Goal: Task Accomplishment & Management: Use online tool/utility

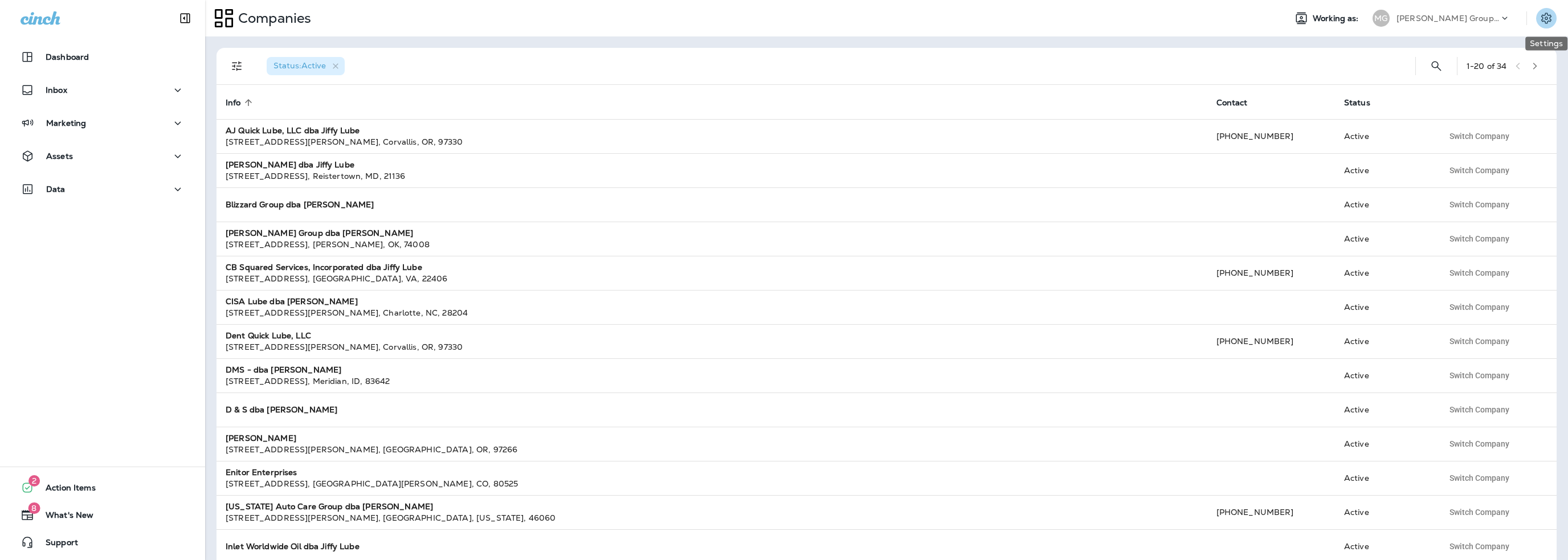
click at [1543, 14] on icon "Settings" at bounding box center [1546, 18] width 13 height 13
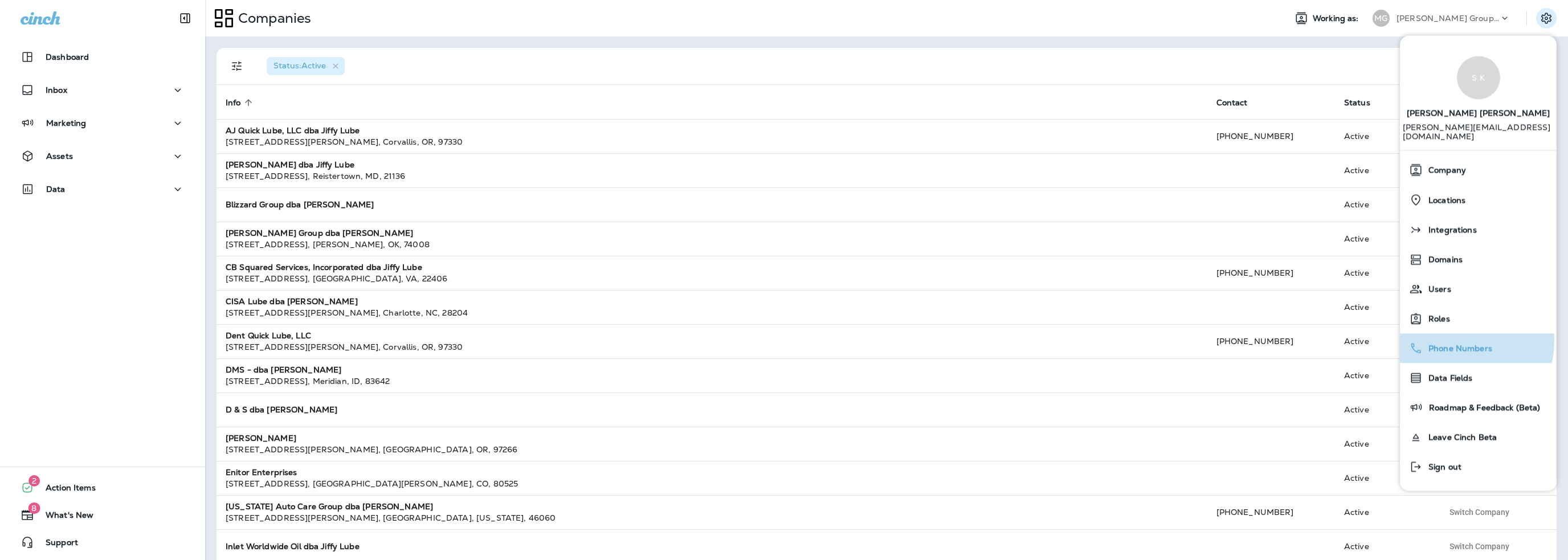
click at [1452, 337] on div "Phone Numbers" at bounding box center [1479, 348] width 148 height 23
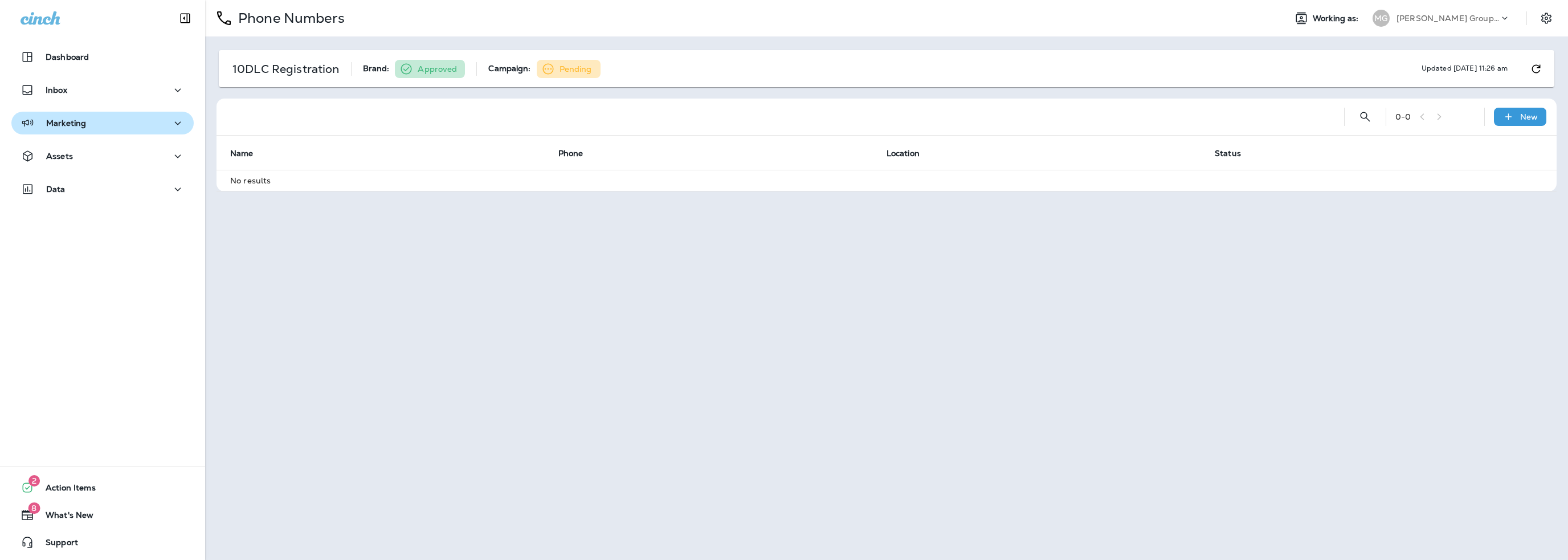
click at [61, 121] on p "Marketing" at bounding box center [66, 122] width 40 height 9
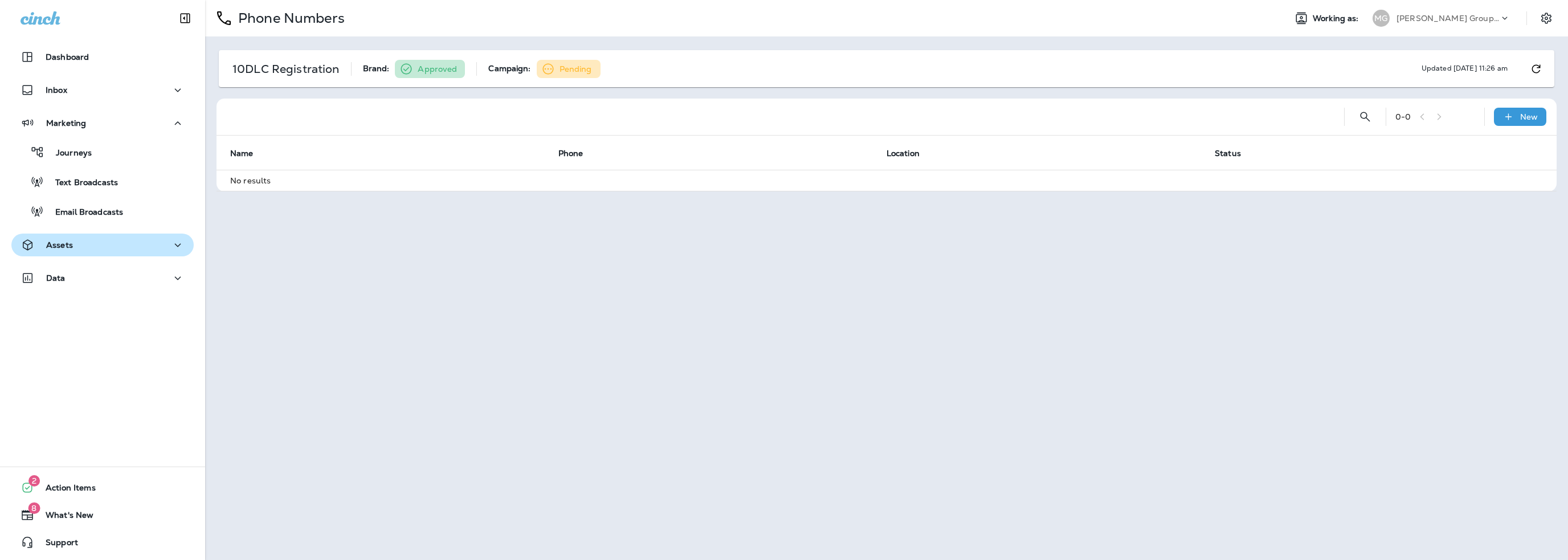
click at [70, 252] on div "Assets" at bounding box center [46, 246] width 53 height 14
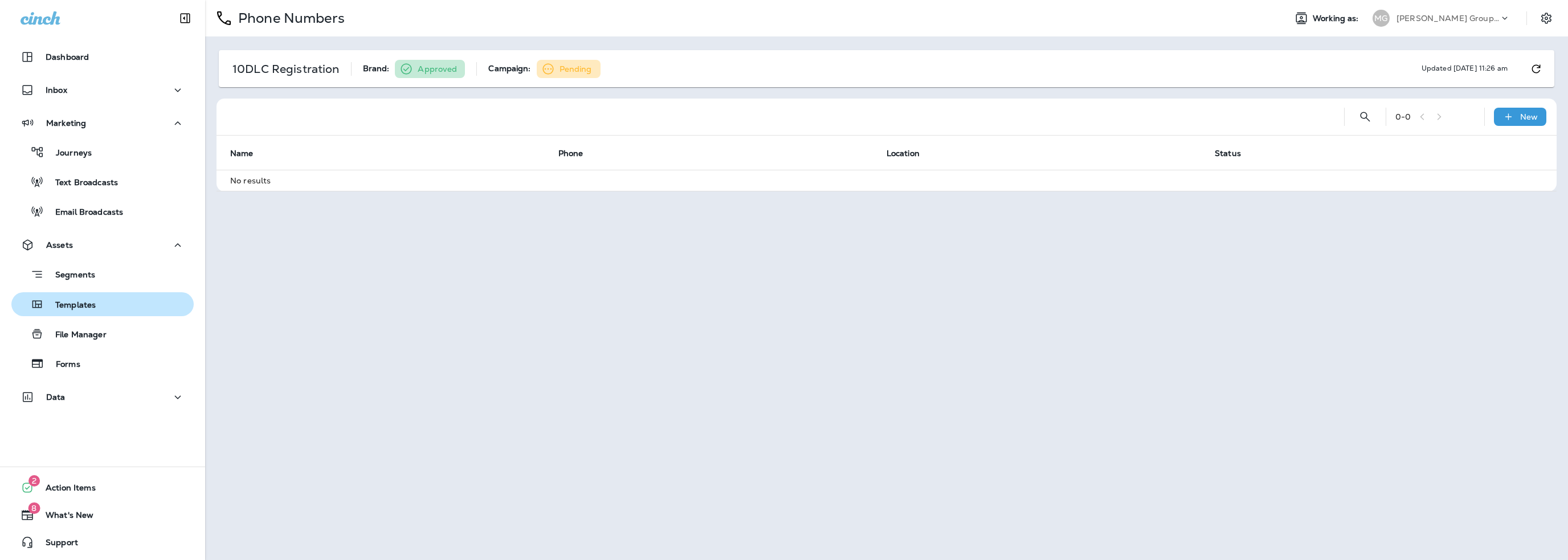
click at [82, 301] on p "Templates" at bounding box center [70, 305] width 52 height 11
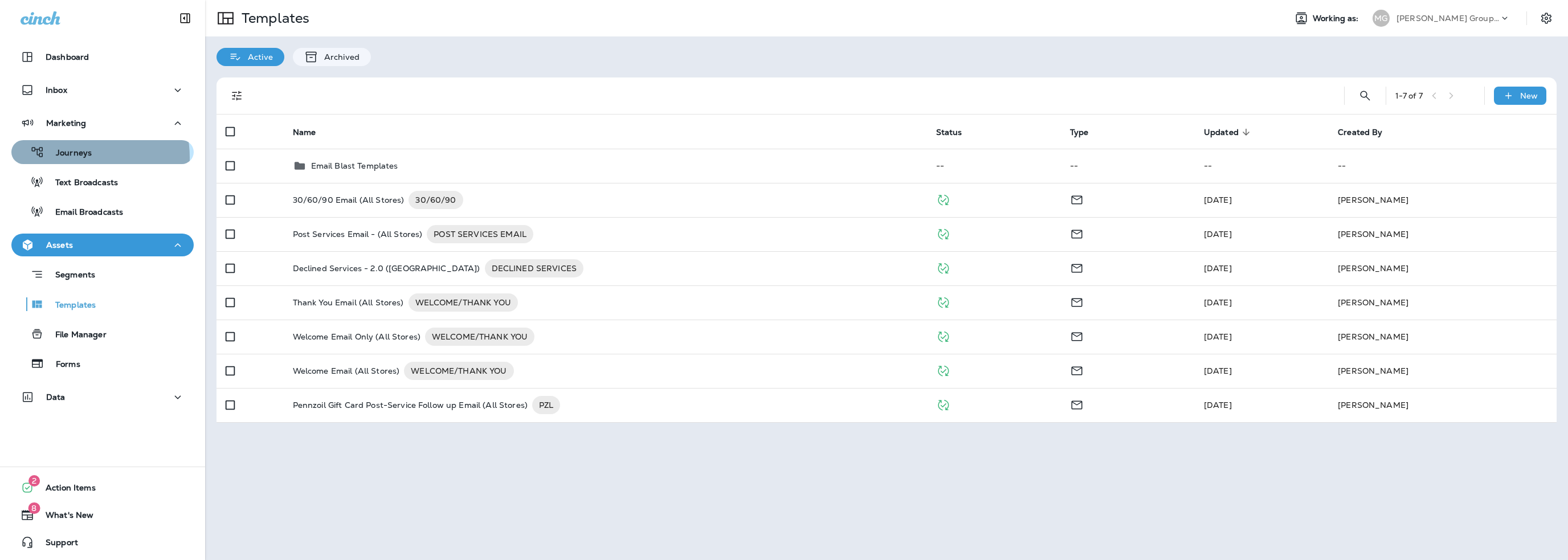
click at [79, 158] on p "Journeys" at bounding box center [68, 153] width 47 height 11
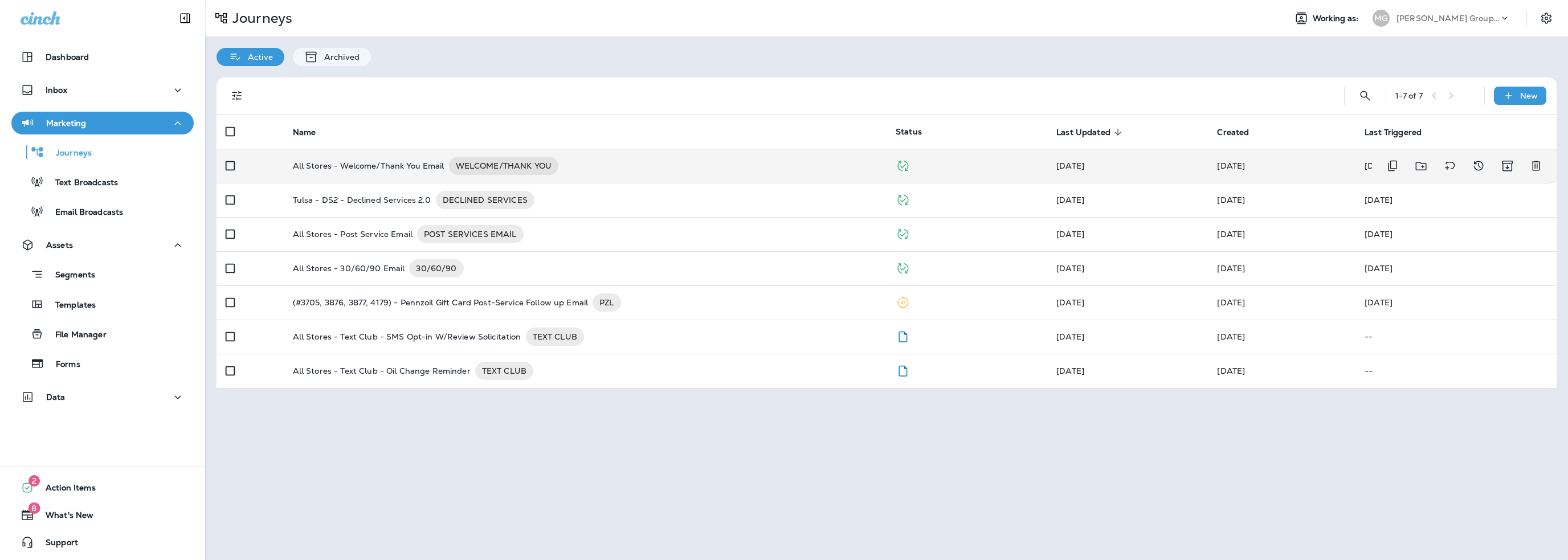
click at [401, 168] on p "All Stores - Welcome/Thank You Email" at bounding box center [368, 166] width 151 height 18
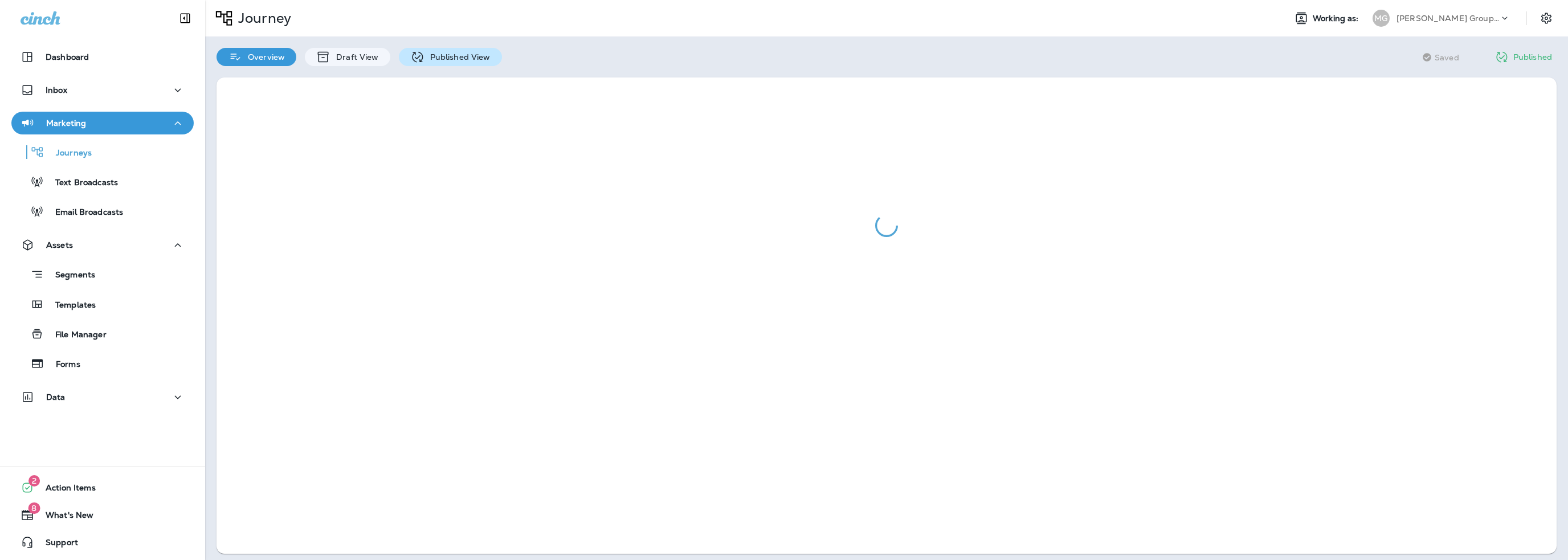
click at [440, 58] on p "Published View" at bounding box center [457, 57] width 66 height 9
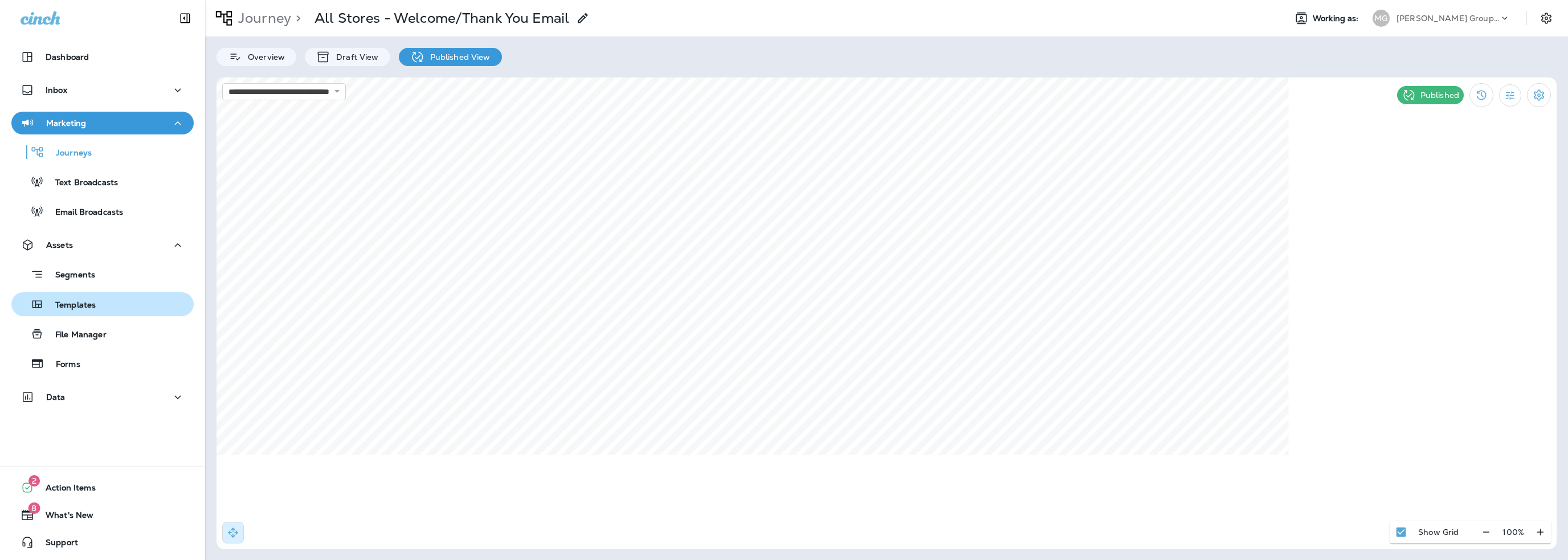
drag, startPoint x: 106, startPoint y: 301, endPoint x: 187, endPoint y: 305, distance: 81.1
click at [106, 301] on div "Templates" at bounding box center [103, 304] width 173 height 17
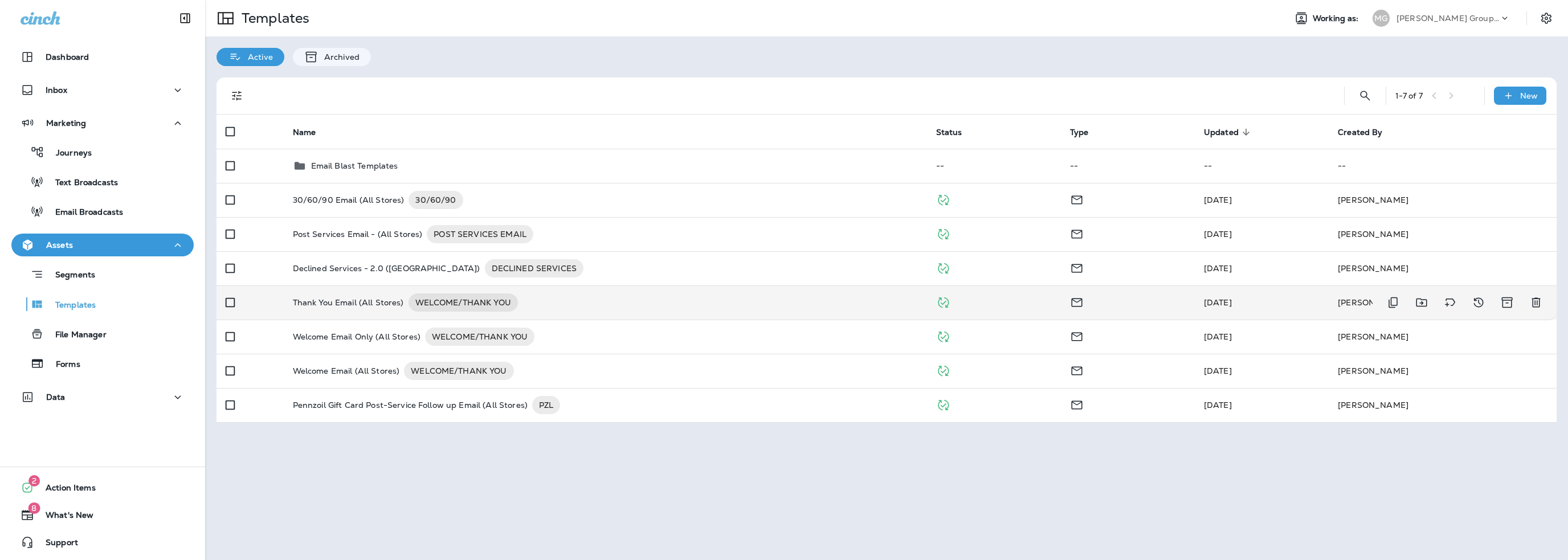
click at [346, 298] on p "Thank You Email (All Stores)" at bounding box center [348, 303] width 111 height 18
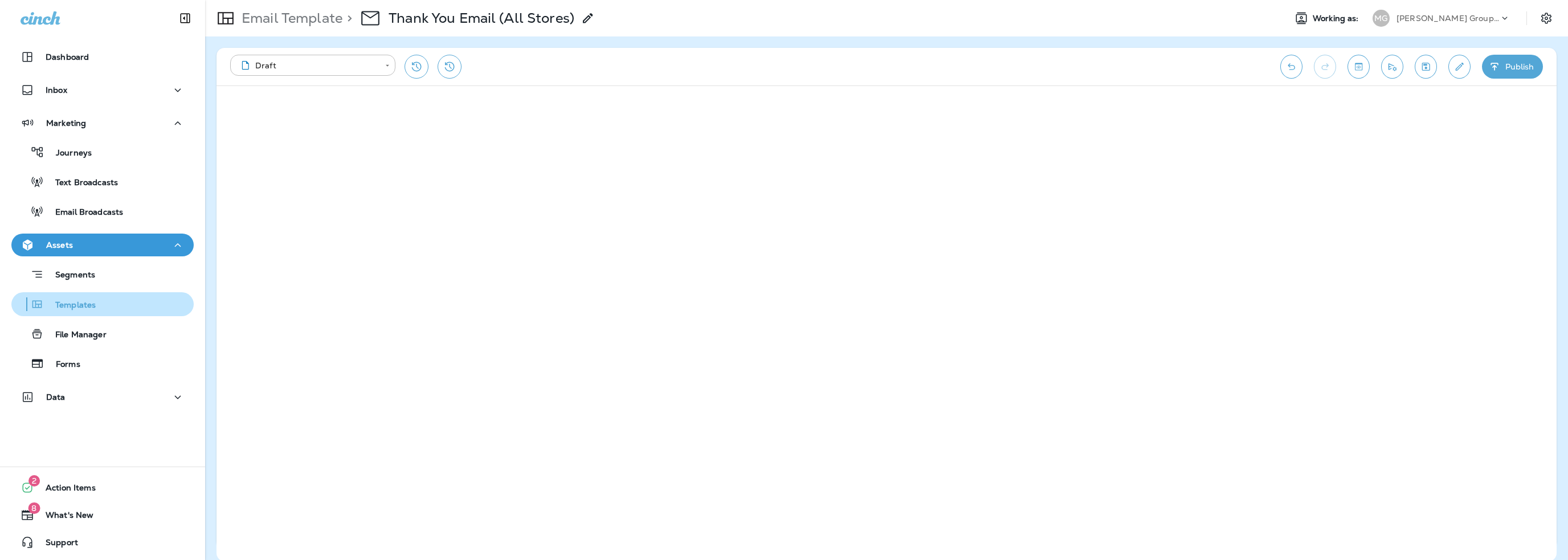
click at [68, 301] on p "Templates" at bounding box center [70, 305] width 52 height 11
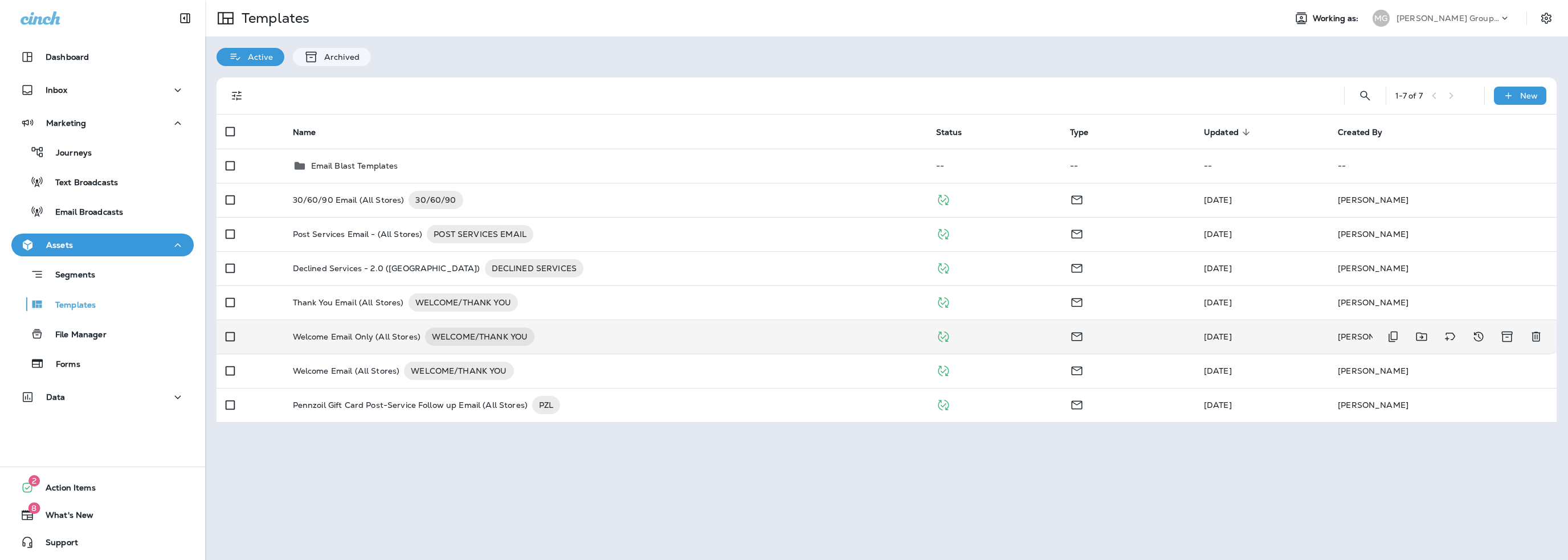
click at [343, 332] on p "Welcome Email Only (All Stores)" at bounding box center [356, 337] width 127 height 18
